Goal: Obtain resource: Download file/media

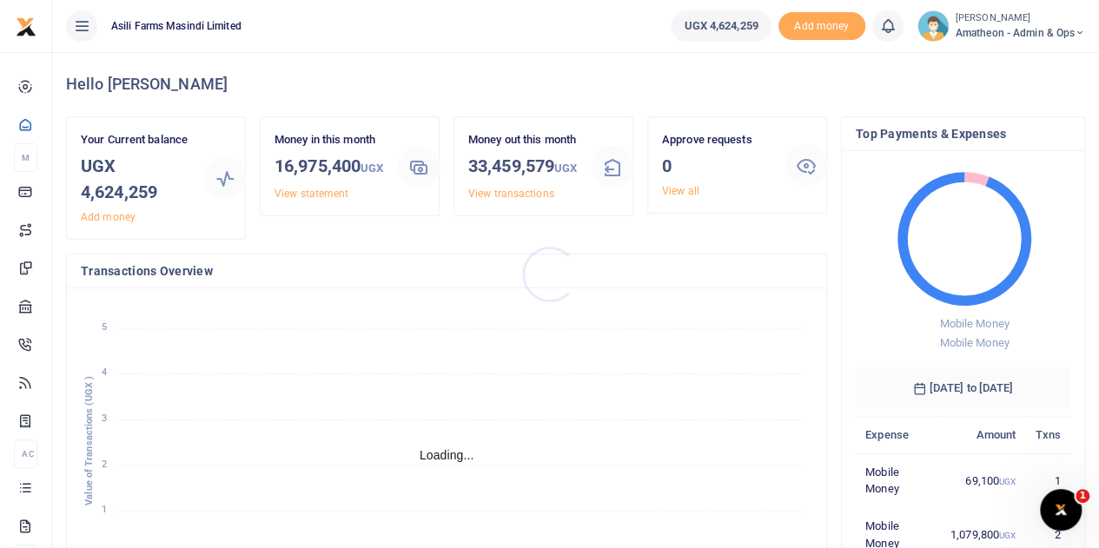
scroll to position [14, 14]
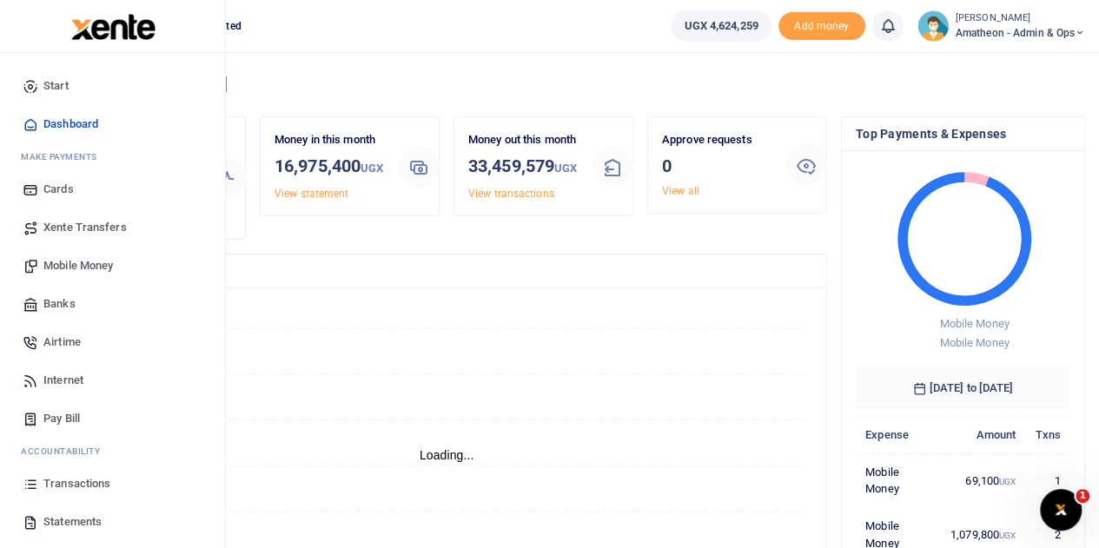
click at [67, 517] on span "Statements" at bounding box center [72, 521] width 58 height 17
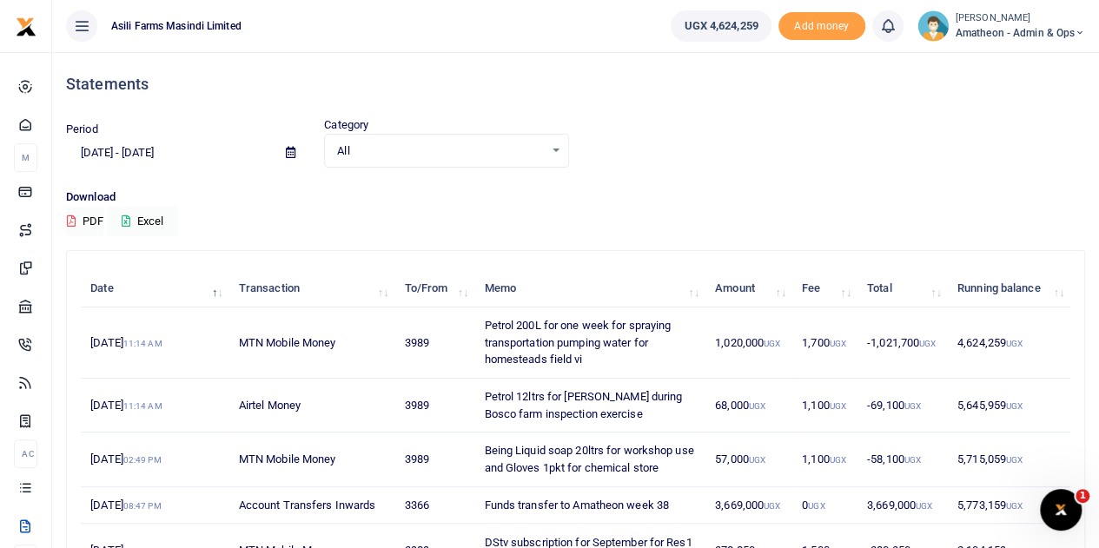
click at [287, 154] on icon at bounding box center [291, 152] width 10 height 11
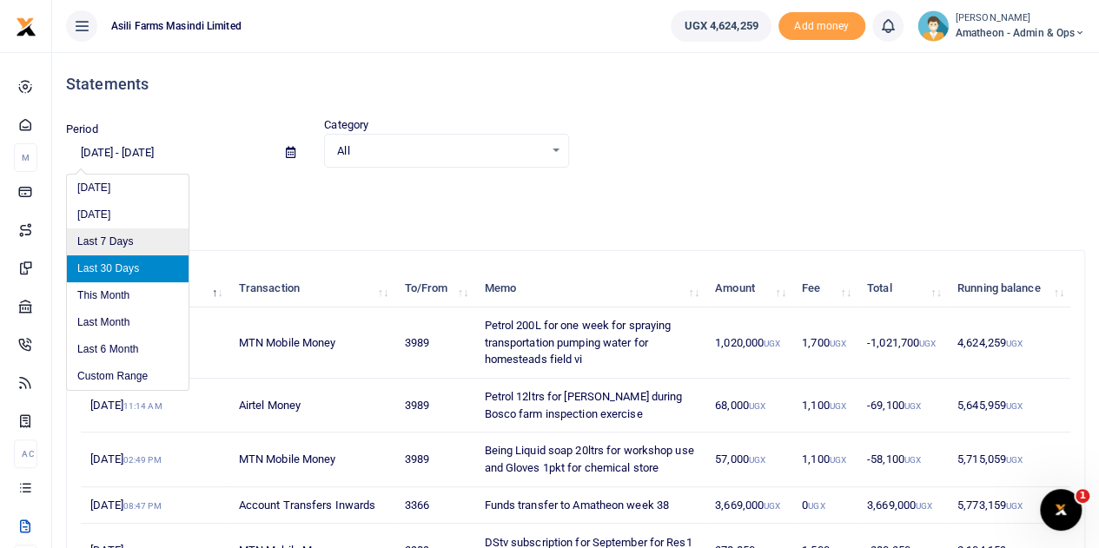
click at [120, 236] on li "Last 7 Days" at bounding box center [128, 241] width 122 height 27
type input "09/09/2025 - 09/15/2025"
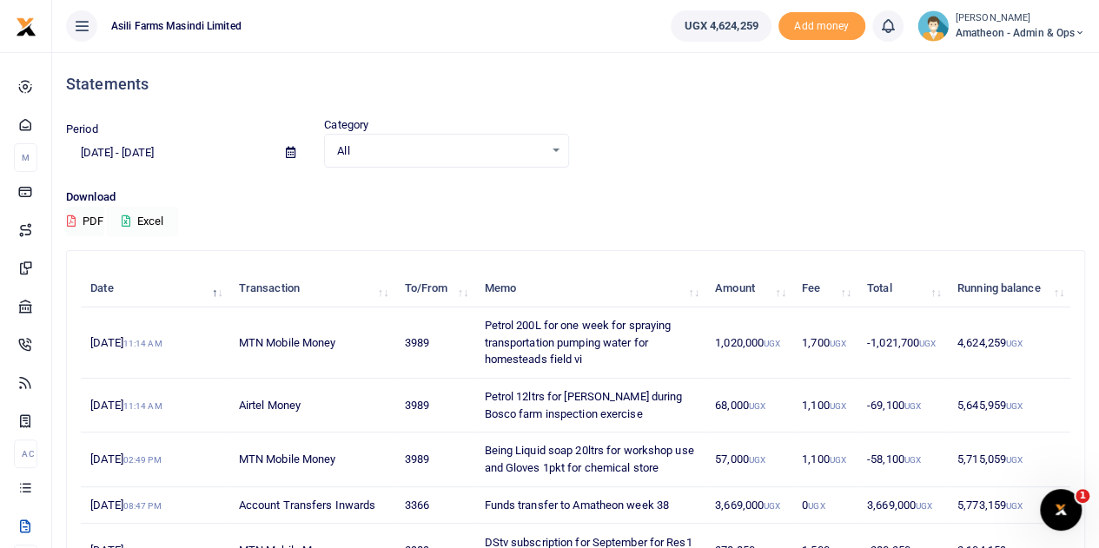
click at [153, 218] on button "Excel" at bounding box center [142, 222] width 71 height 30
